Goal: Check status: Check status

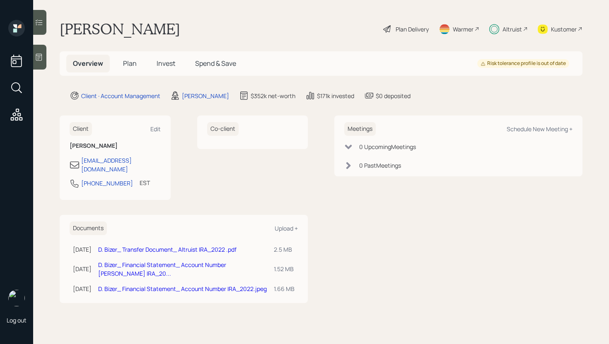
click at [42, 23] on icon at bounding box center [39, 22] width 8 height 8
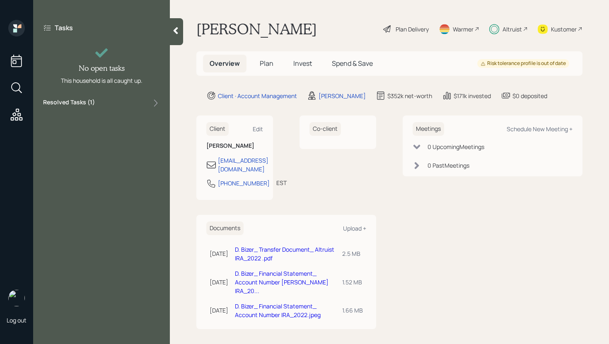
click at [115, 108] on div "Tasks No open tasks This household is all caught up. Resolved Tasks ( 1 )" at bounding box center [101, 66] width 137 height 92
click at [119, 100] on div "Resolved Tasks ( 1 )" at bounding box center [101, 103] width 117 height 10
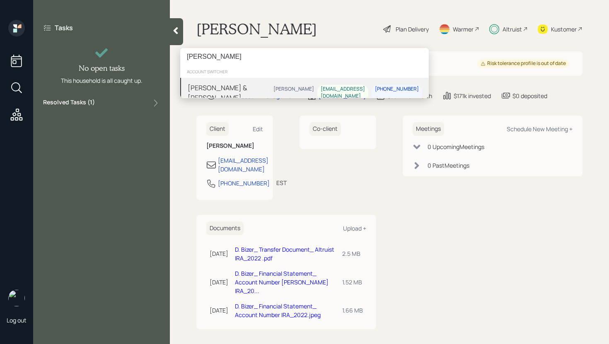
type input "[PERSON_NAME]"
click at [277, 86] on div "[PERSON_NAME] & [PERSON_NAME] [PERSON_NAME] [EMAIL_ADDRESS][DOMAIN_NAME] [PHONE…" at bounding box center [304, 93] width 249 height 30
